Goal: Task Accomplishment & Management: Complete application form

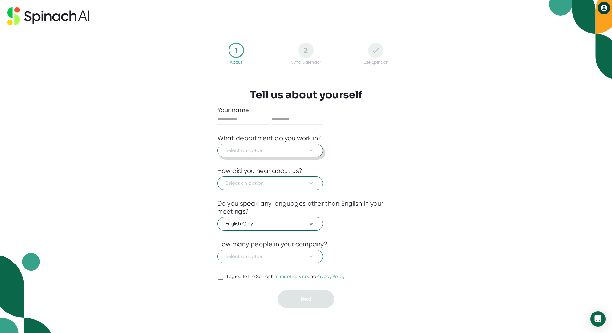
click at [298, 152] on span "Select an option" at bounding box center [270, 151] width 90 height 8
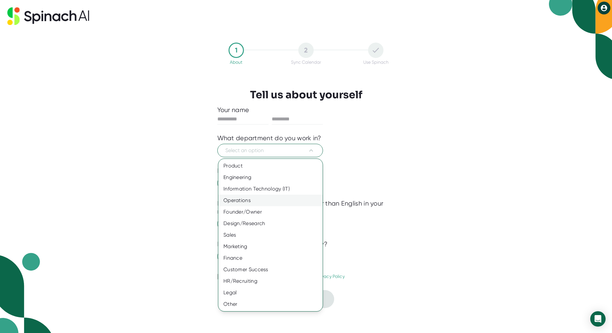
click at [283, 203] on div "Operations" at bounding box center [270, 201] width 104 height 12
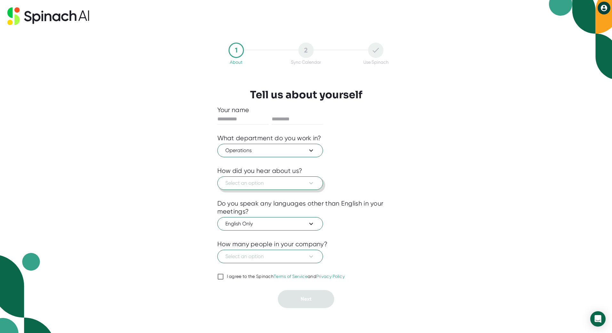
click at [273, 182] on span "Select an option" at bounding box center [270, 183] width 90 height 8
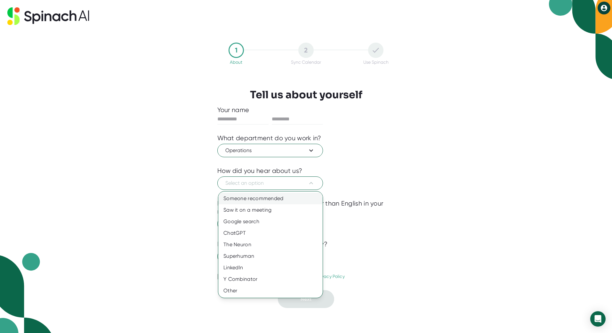
click at [285, 200] on div "Someone recommended" at bounding box center [270, 199] width 104 height 12
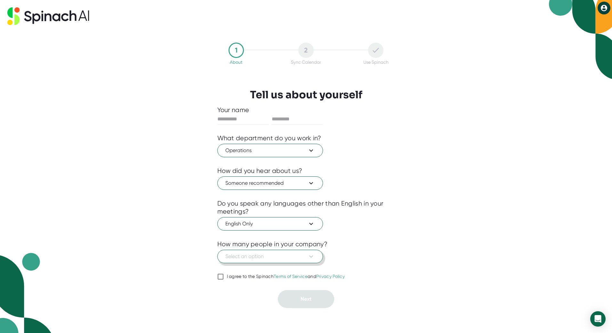
click at [292, 262] on button "Select an option" at bounding box center [270, 256] width 106 height 13
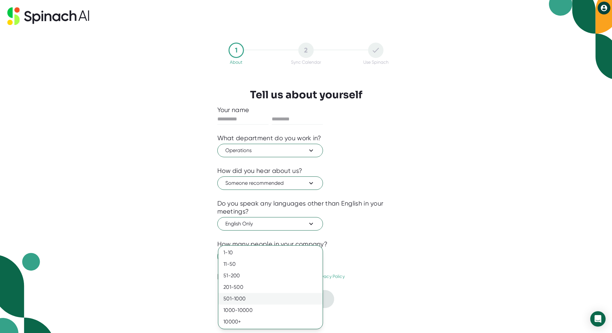
click at [261, 298] on div "501-1000" at bounding box center [270, 299] width 104 height 12
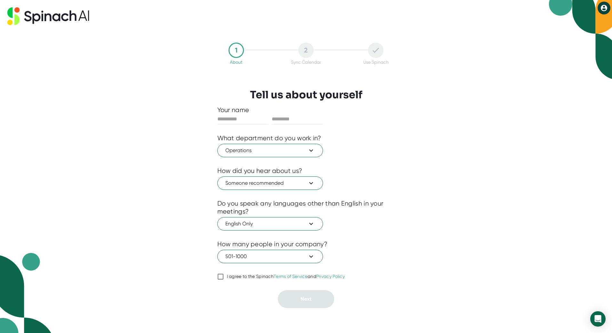
click at [230, 275] on div "I agree to the Spinach Terms of Service and Privacy Policy" at bounding box center [286, 277] width 118 height 6
click at [224, 275] on input "I agree to the Spinach Terms of Service and Privacy Policy" at bounding box center [220, 277] width 6 height 8
checkbox input "true"
click at [235, 122] on input "text" at bounding box center [242, 119] width 51 height 10
type input "*******"
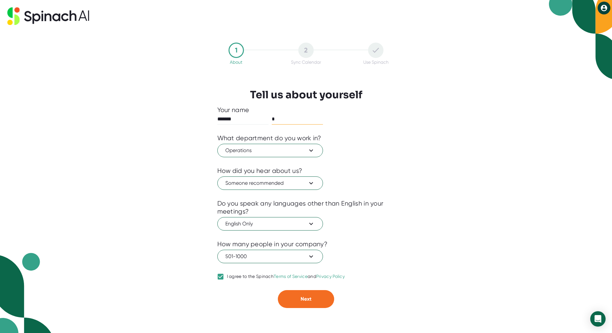
click at [295, 121] on input "*" at bounding box center [297, 119] width 51 height 10
type input "****"
click at [309, 295] on button "Next" at bounding box center [306, 299] width 56 height 18
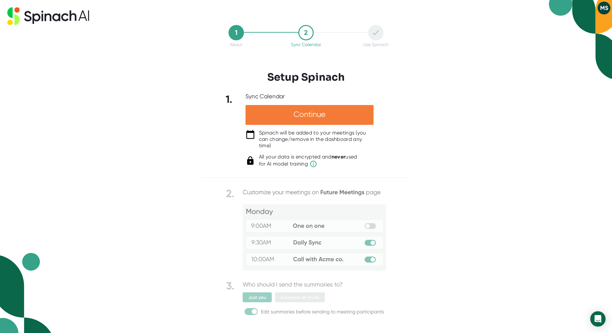
click at [325, 119] on div "Continue" at bounding box center [309, 115] width 128 height 20
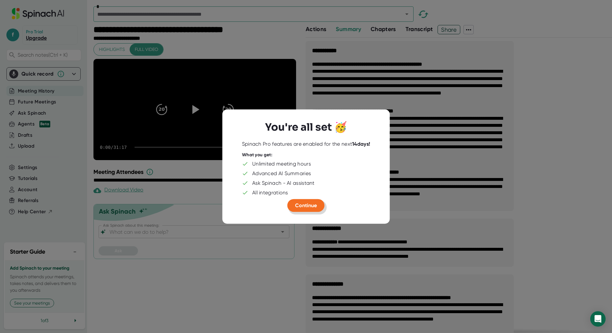
click at [313, 205] on span "Continue" at bounding box center [306, 205] width 22 height 6
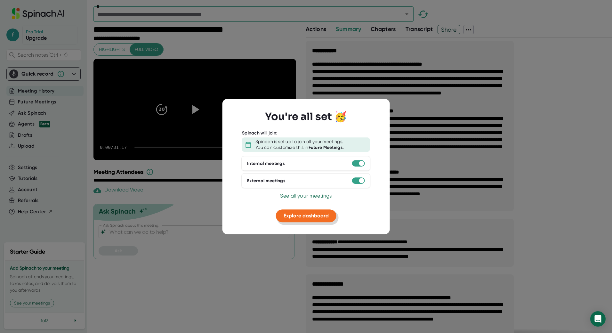
click at [325, 217] on span "Explore dashboard" at bounding box center [306, 216] width 45 height 6
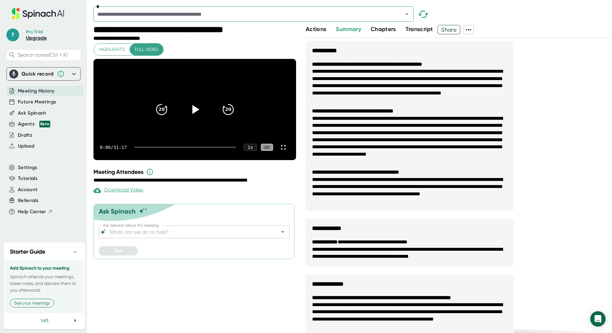
scroll to position [0, 0]
